Goal: Task Accomplishment & Management: Manage account settings

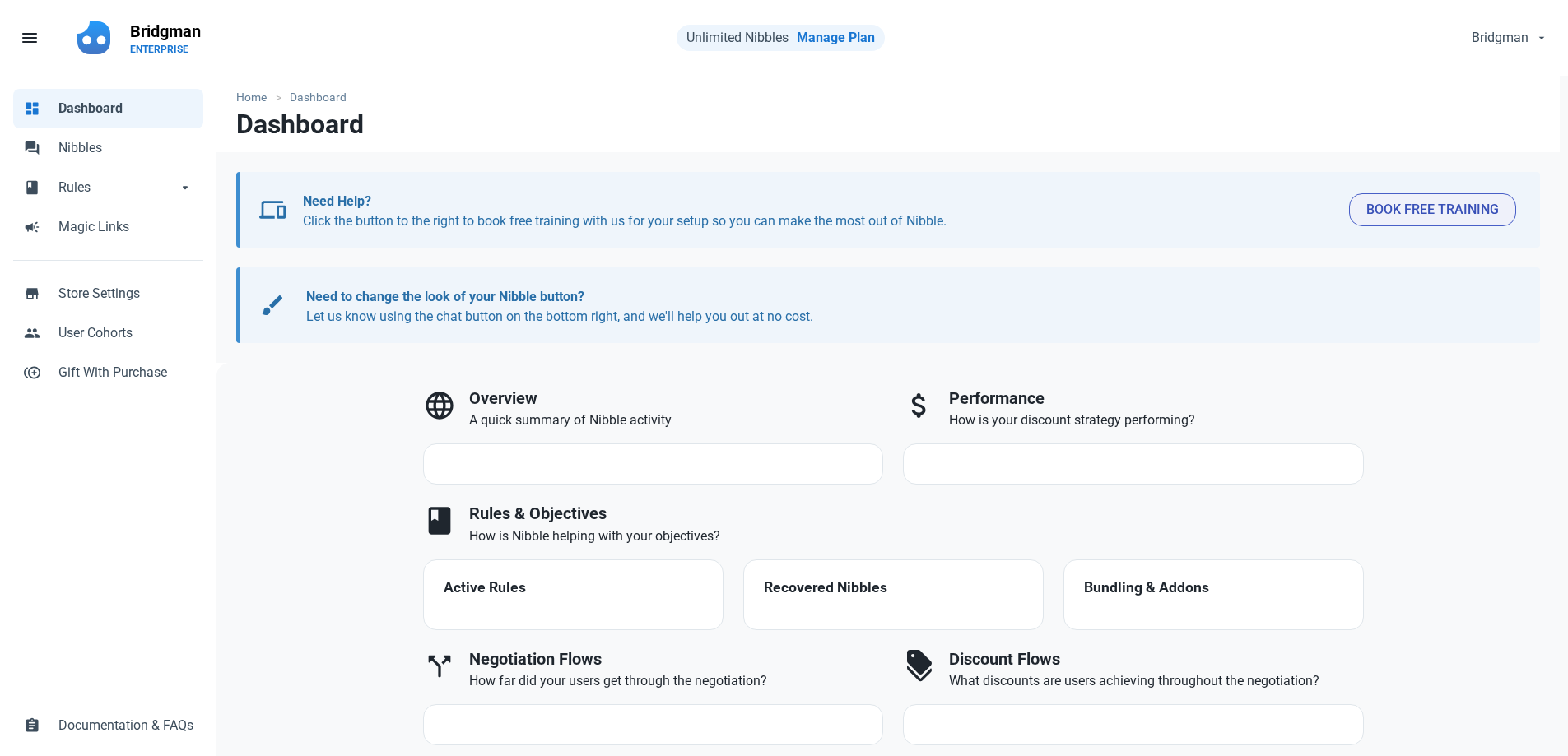
select select "7d"
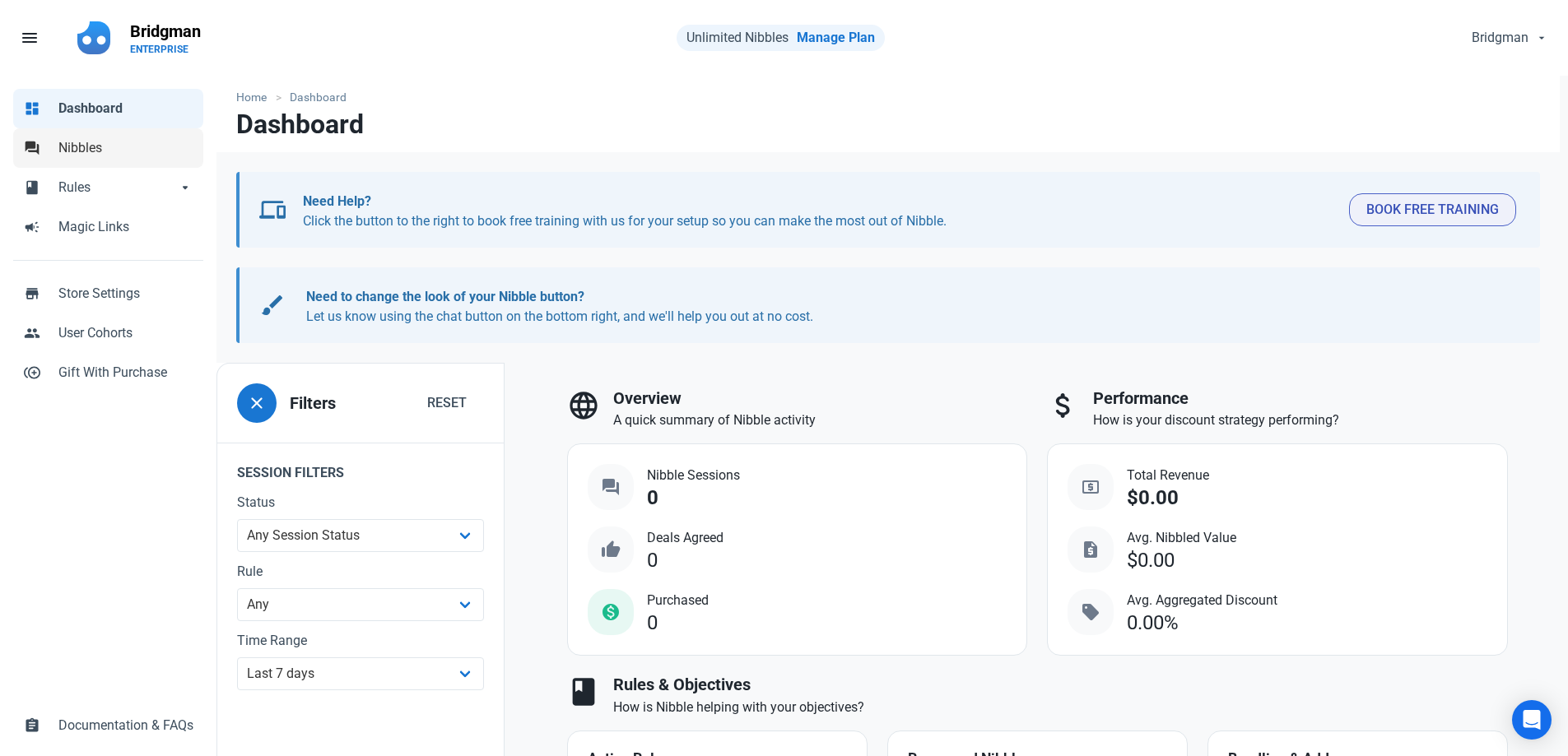
click at [131, 151] on span "Nibbles" at bounding box center [126, 148] width 135 height 20
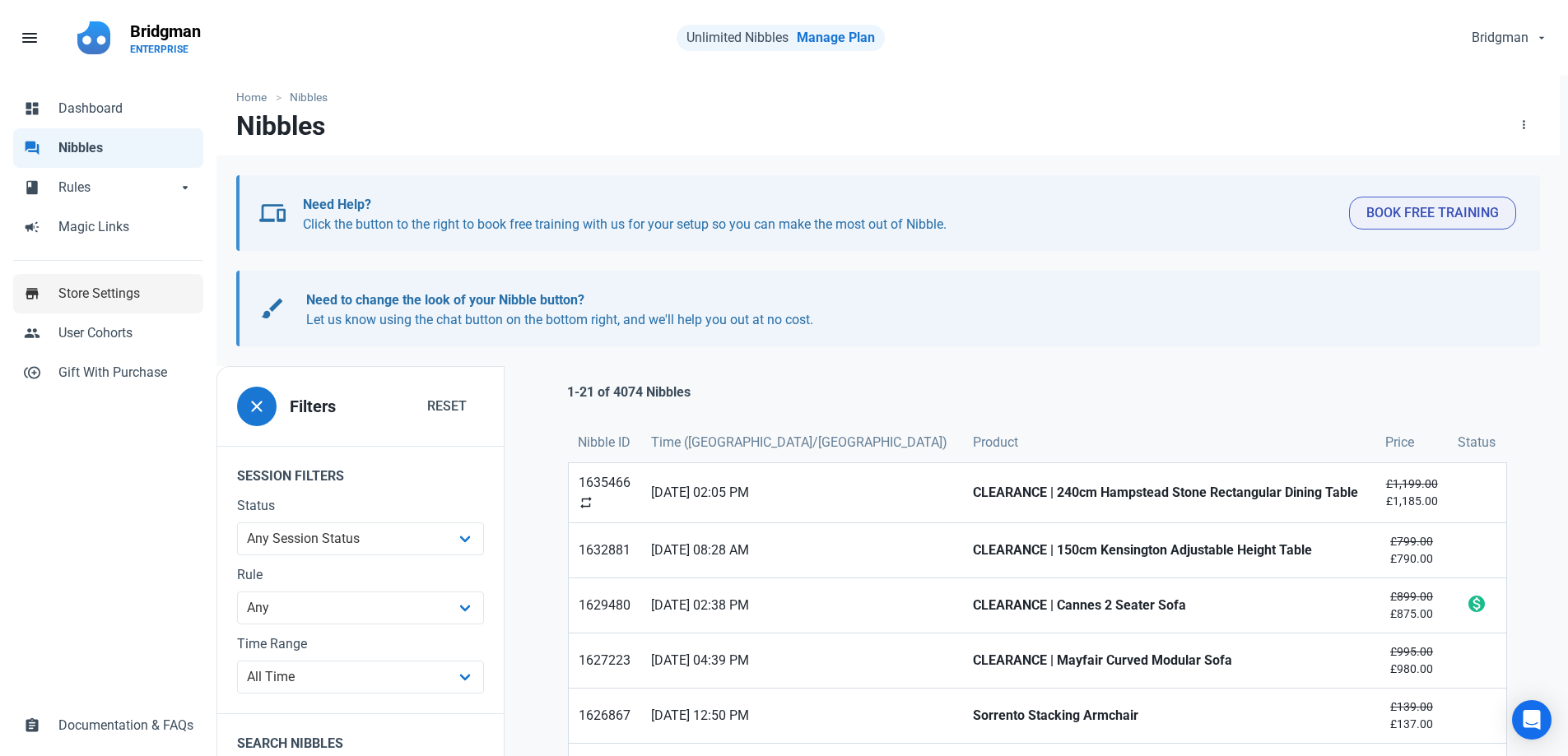
click at [141, 298] on span "Store Settings" at bounding box center [126, 293] width 135 height 20
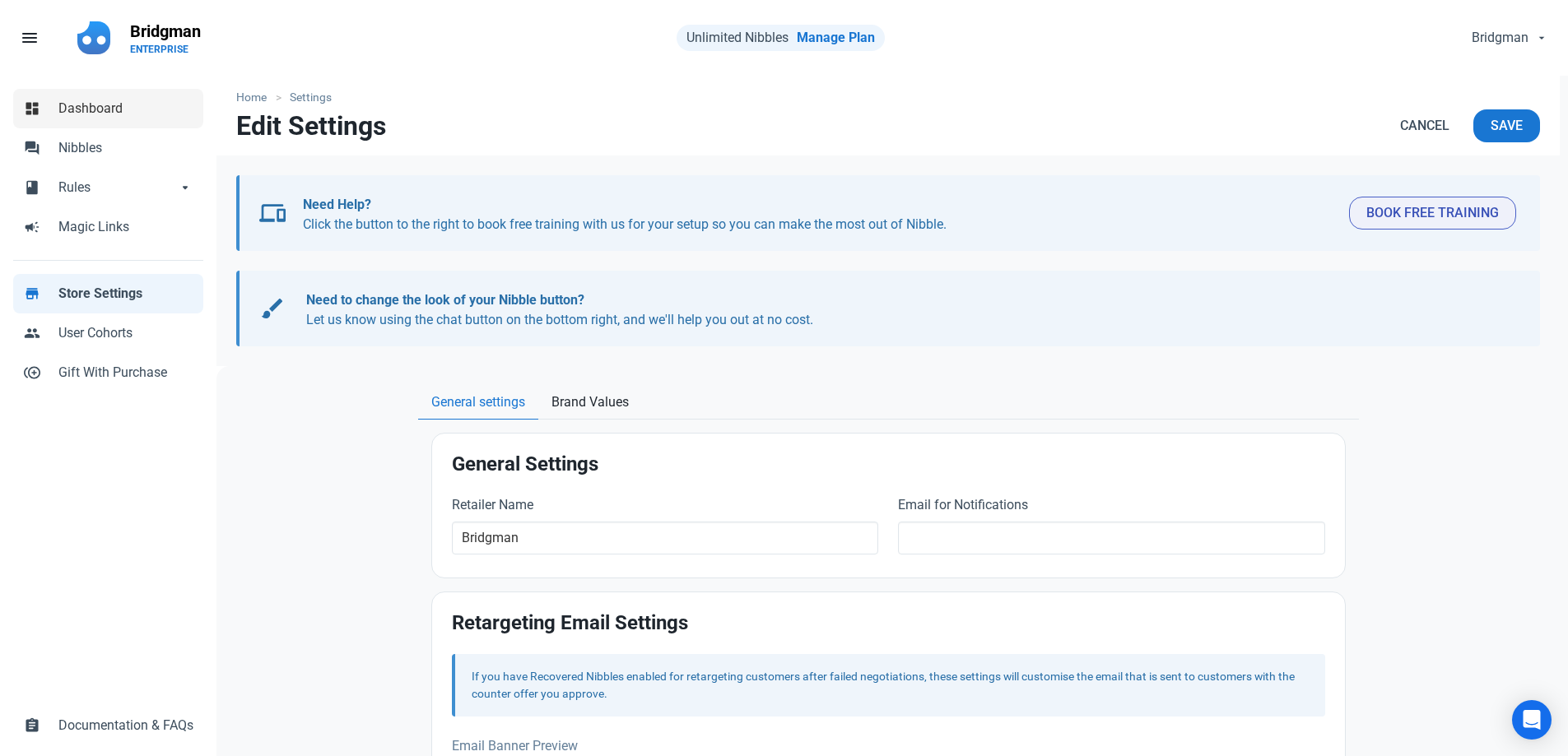
click at [95, 121] on link "dashboard Dashboard" at bounding box center [108, 109] width 190 height 39
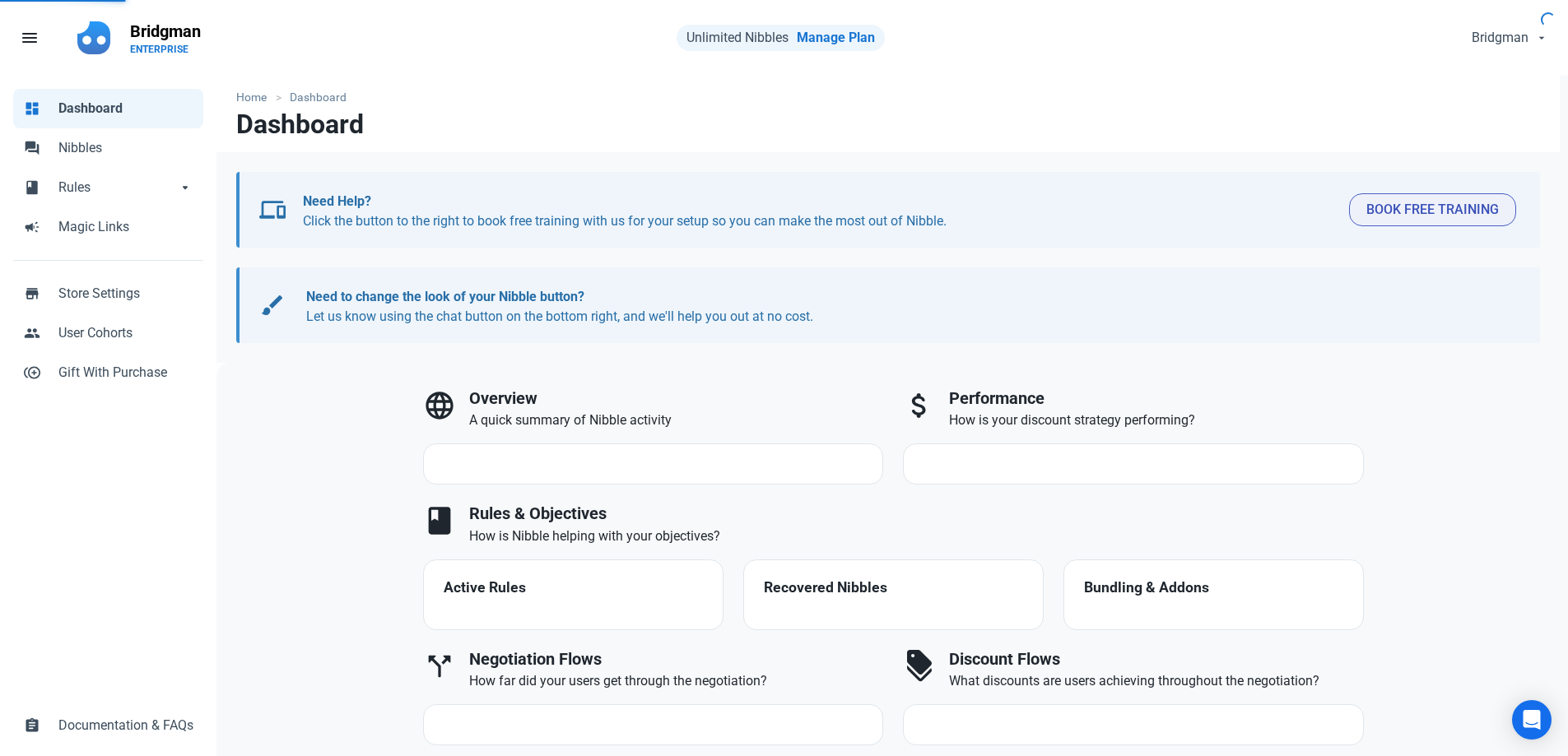
select select "7d"
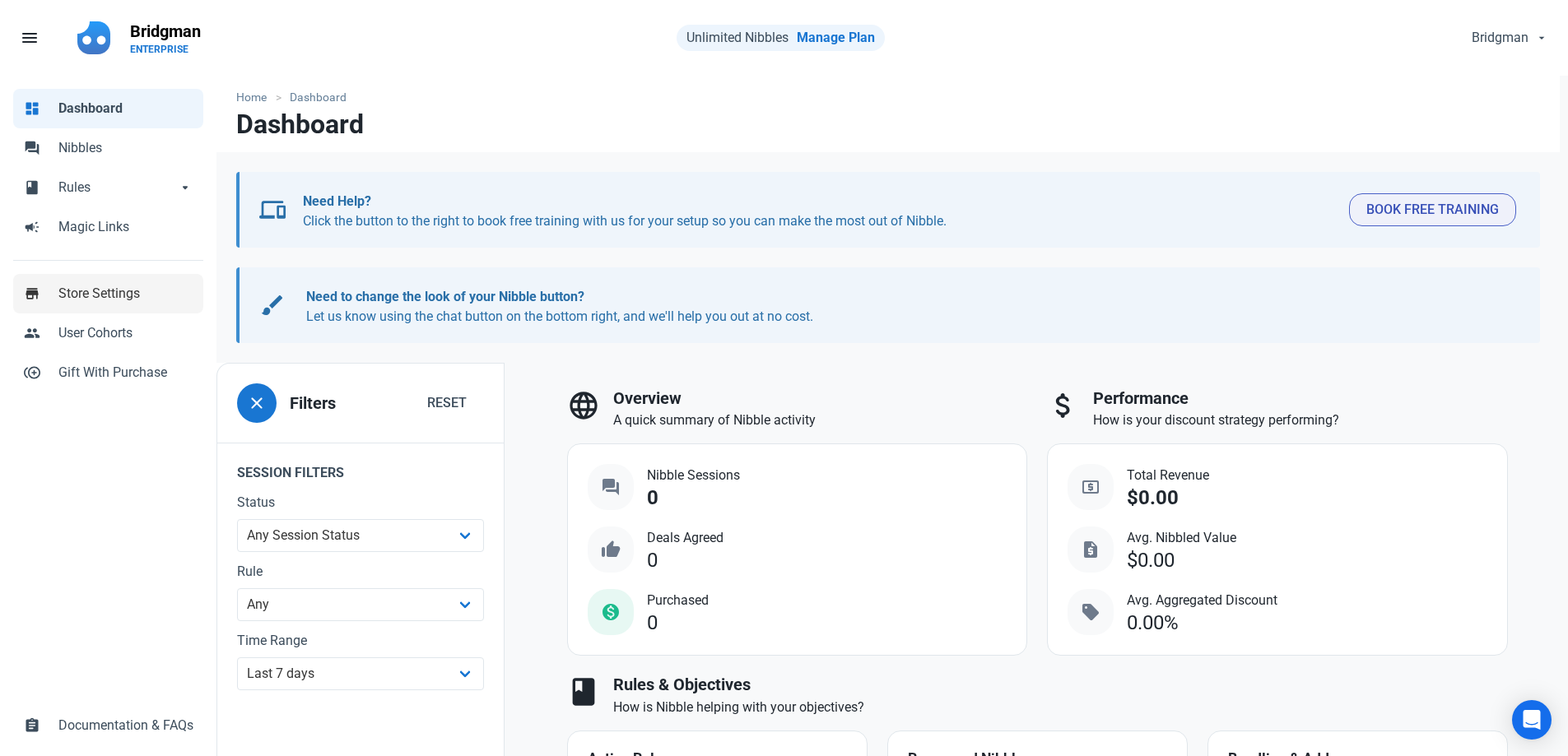
click at [86, 301] on span "Store Settings" at bounding box center [126, 293] width 135 height 20
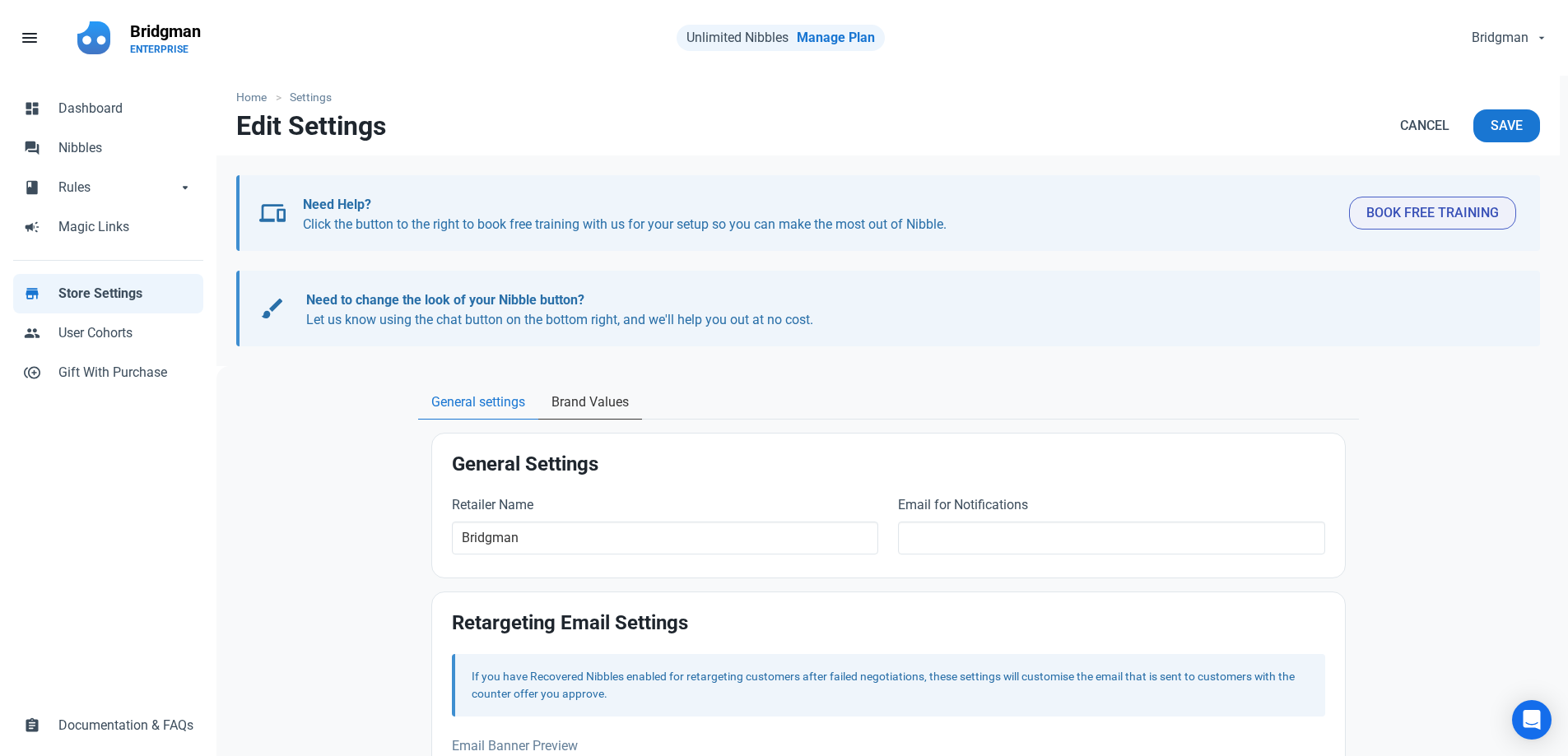
click at [583, 406] on span "Brand Values" at bounding box center [590, 402] width 77 height 20
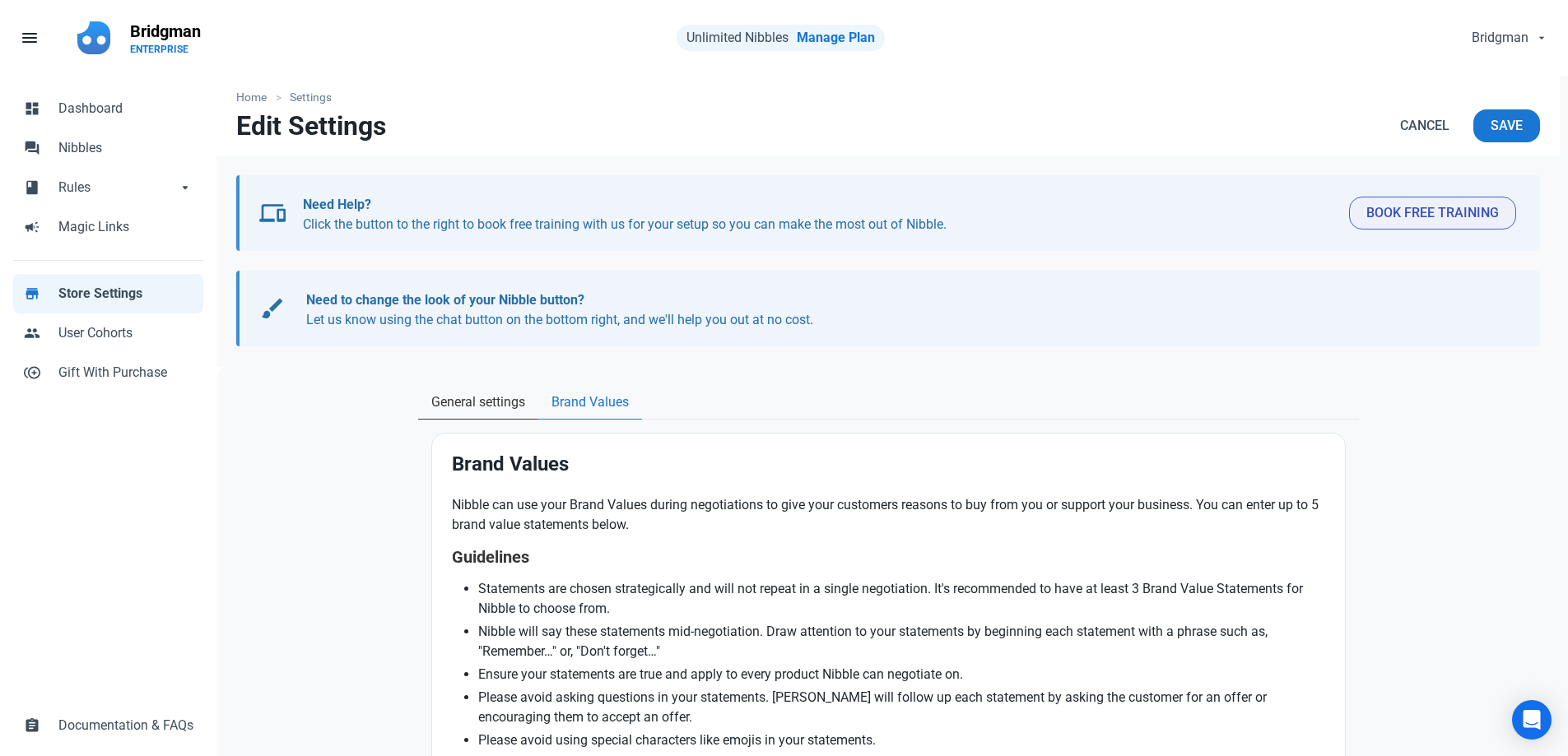
click at [486, 404] on span "General settings" at bounding box center [478, 402] width 94 height 20
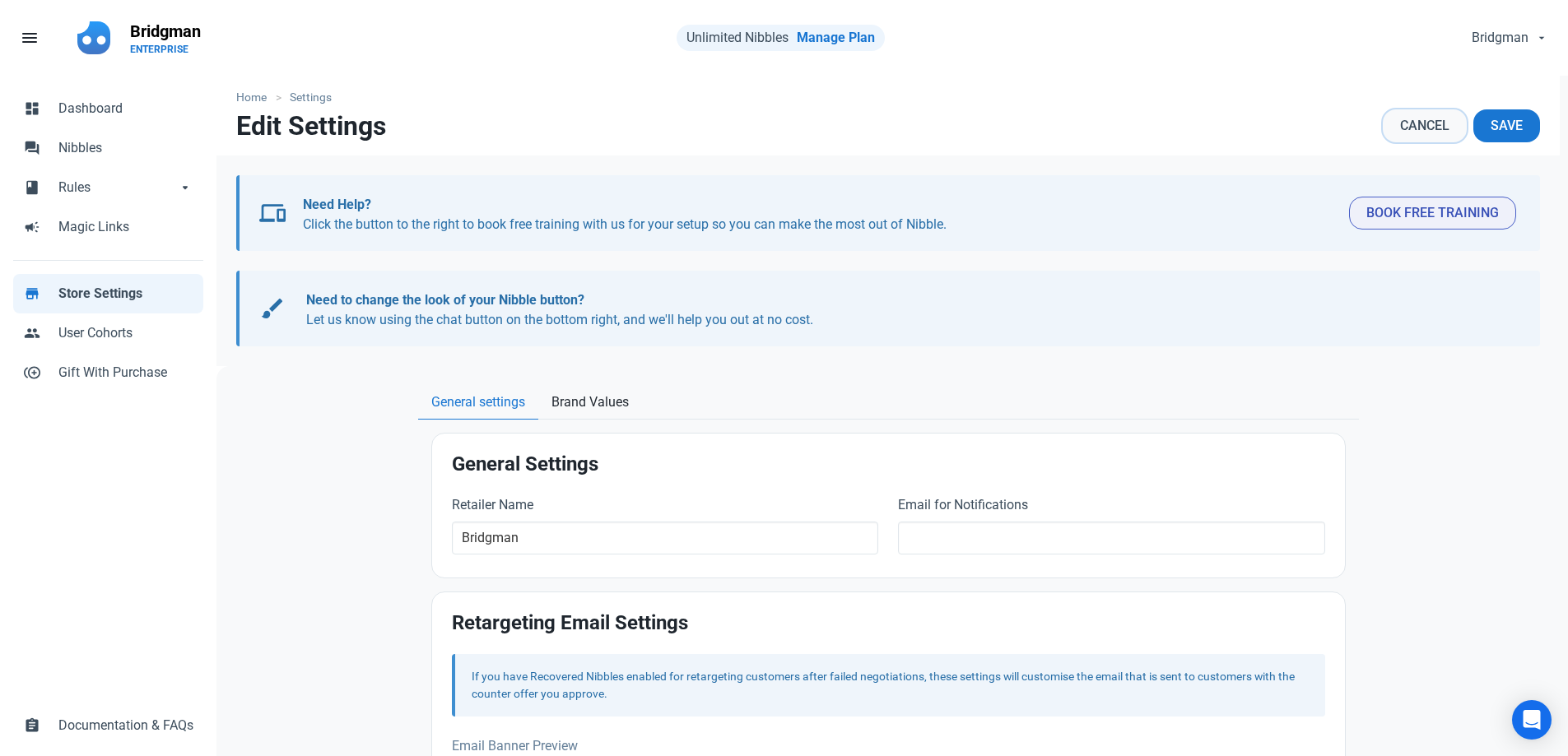
click at [1426, 137] on link "Cancel" at bounding box center [1425, 126] width 84 height 33
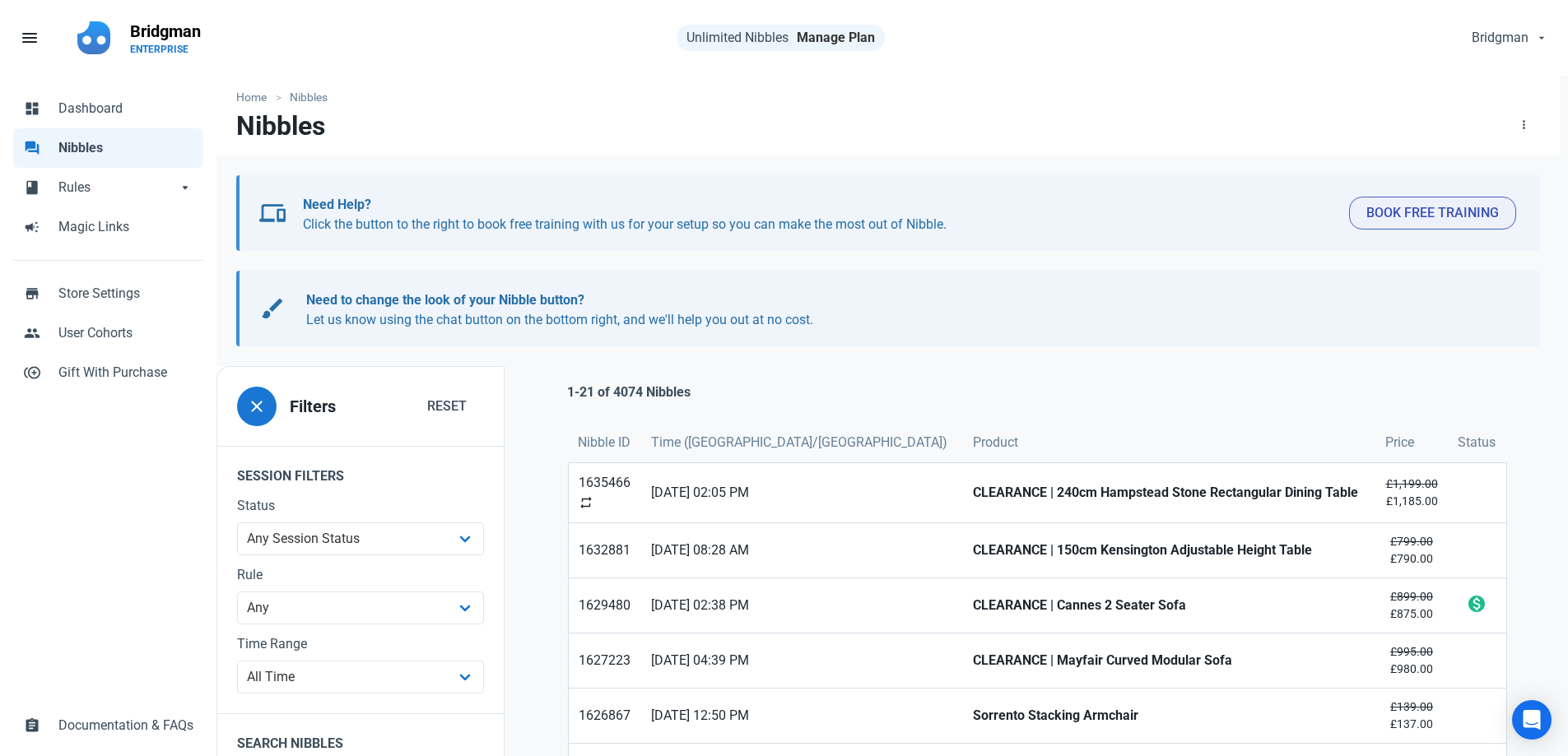
click at [824, 39] on link "Manage Plan" at bounding box center [836, 37] width 78 height 16
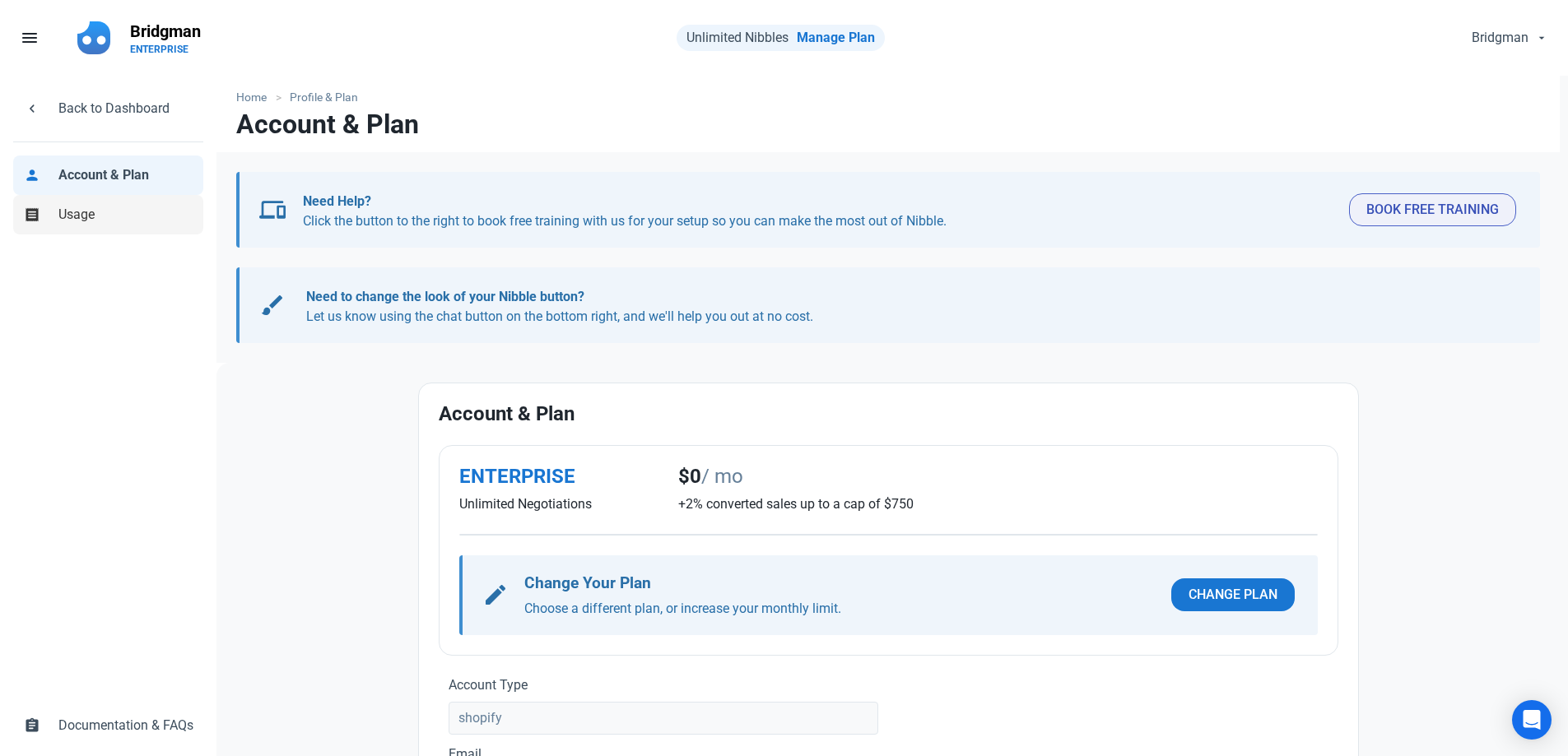
click at [88, 213] on span "Usage" at bounding box center [126, 215] width 135 height 20
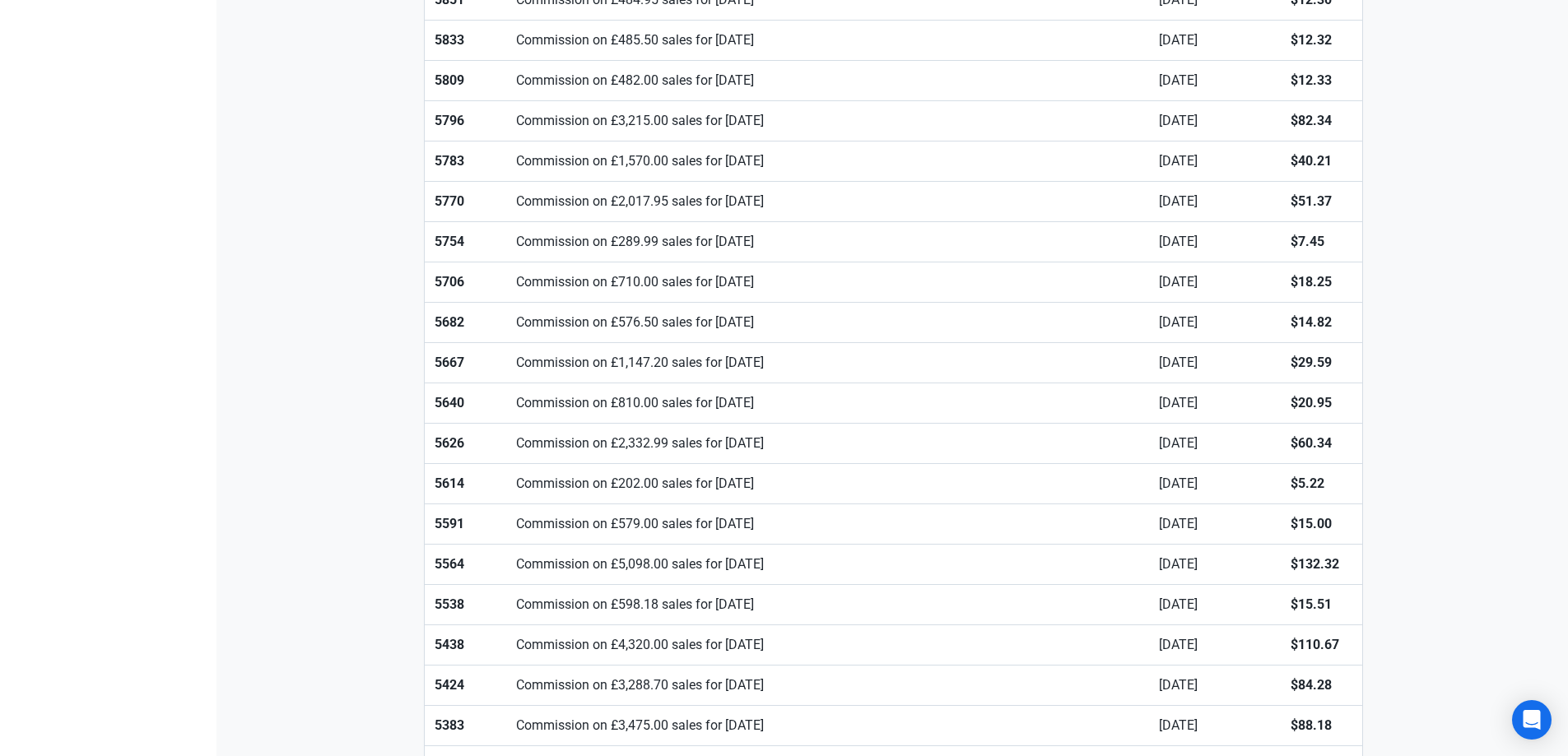
scroll to position [988, 0]
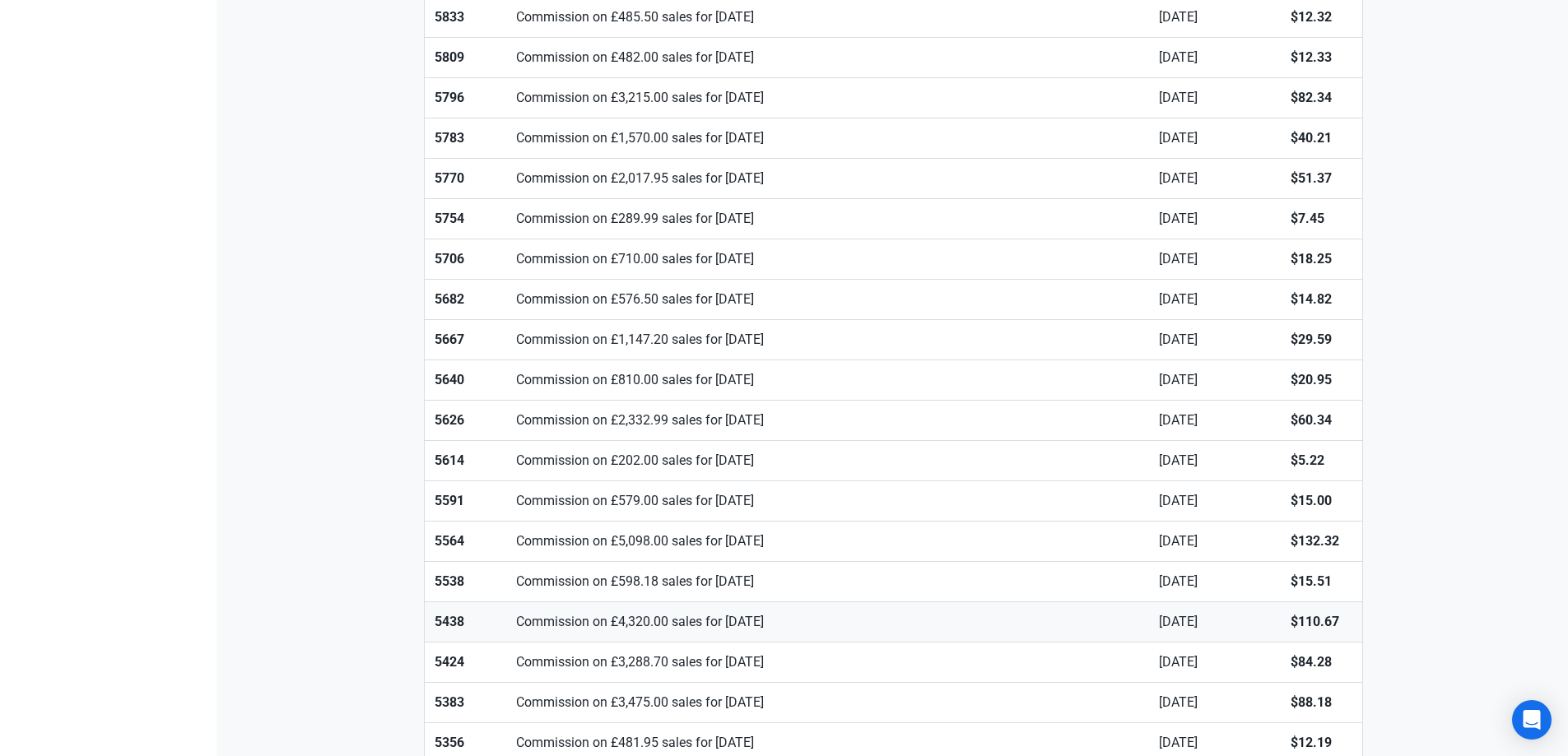
click at [740, 626] on link "Commission on £4,320.00 sales for [DATE]" at bounding box center [828, 622] width 643 height 39
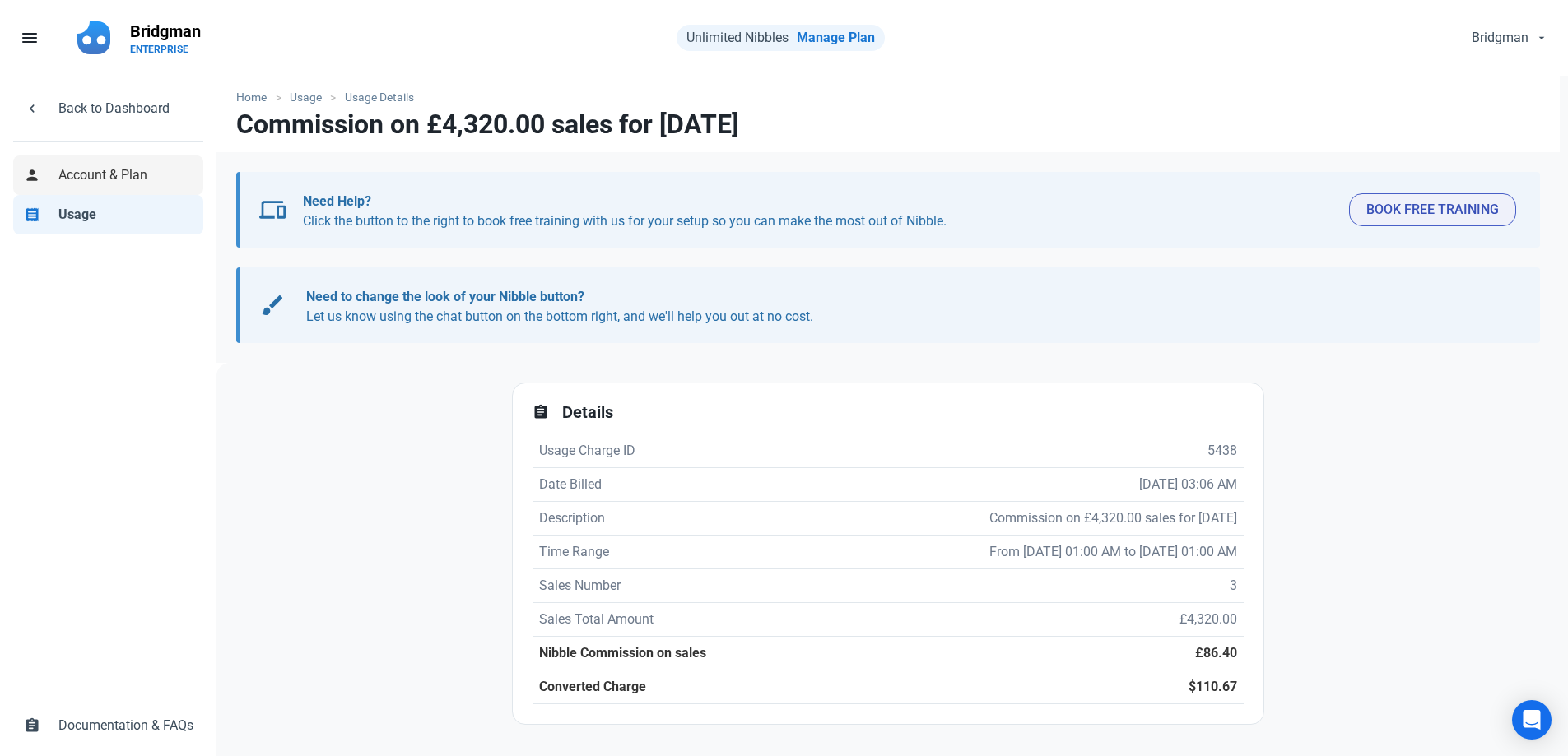
click at [103, 179] on span "Account & Plan" at bounding box center [126, 175] width 135 height 20
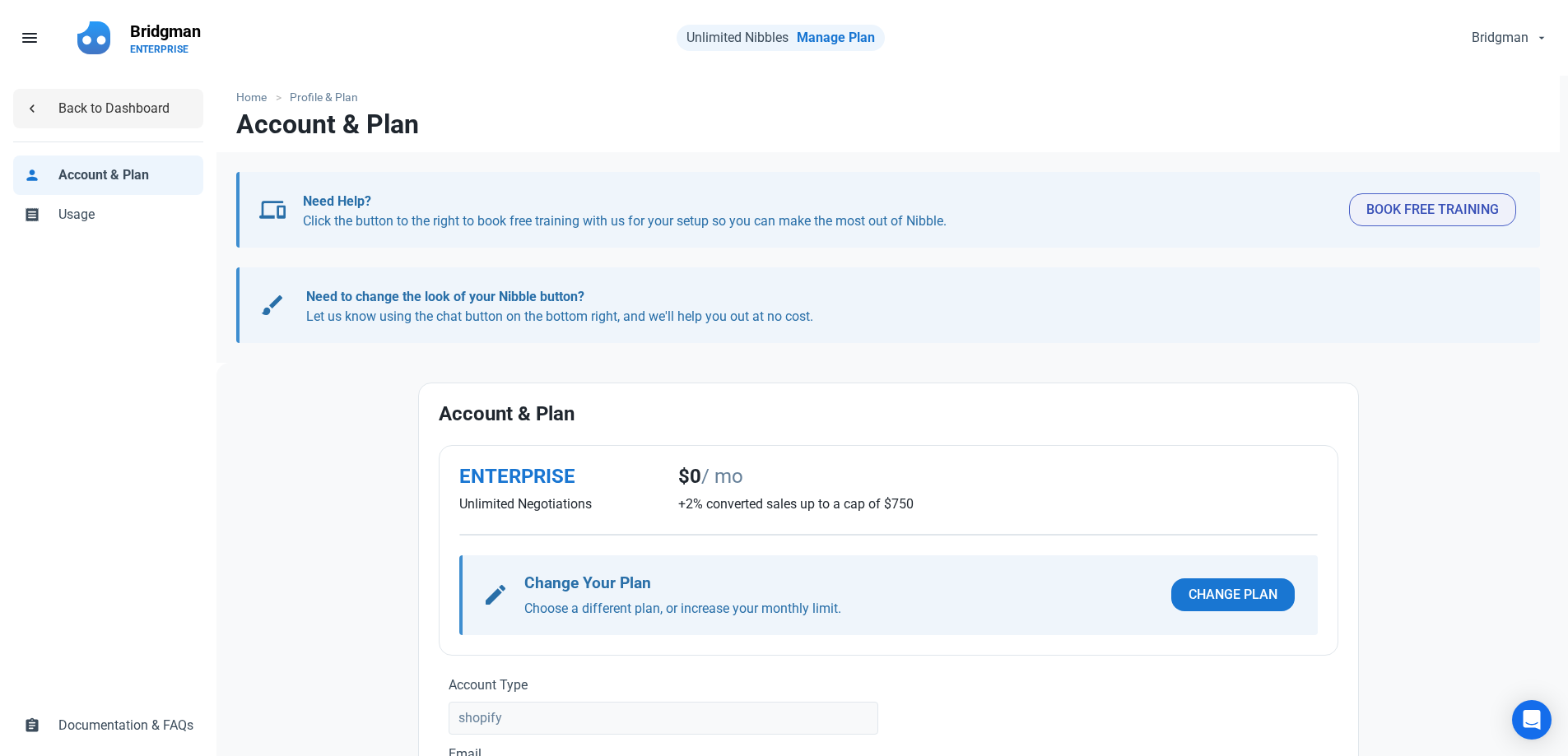
click at [101, 102] on span "Back to Dashboard" at bounding box center [126, 109] width 135 height 20
select select "7d"
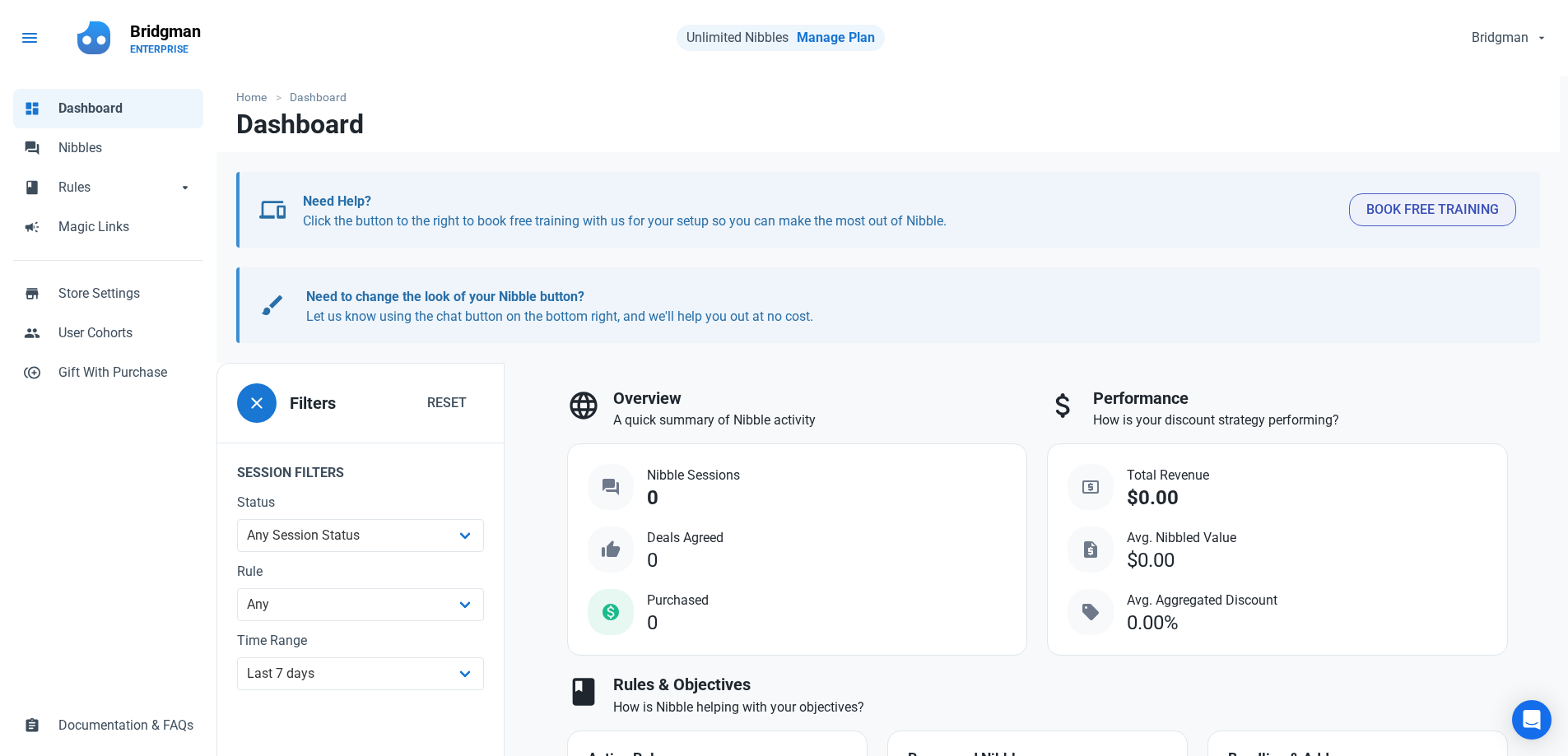
click at [21, 28] on span "menu" at bounding box center [29, 38] width 20 height 20
